Goal: Navigation & Orientation: Go to known website

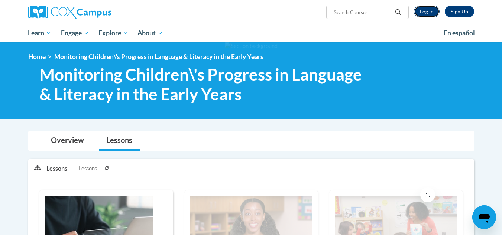
click at [424, 10] on link "Log In" at bounding box center [427, 12] width 26 height 12
